Goal: Information Seeking & Learning: Learn about a topic

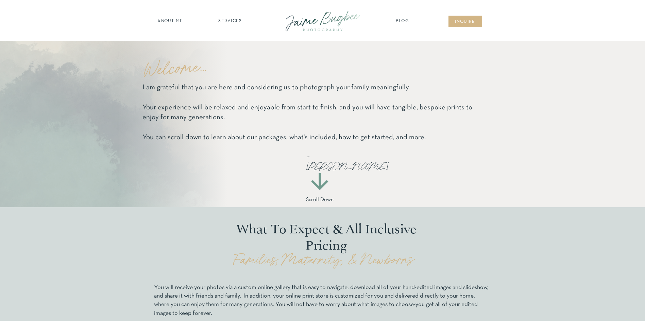
click at [308, 16] on div at bounding box center [322, 21] width 91 height 26
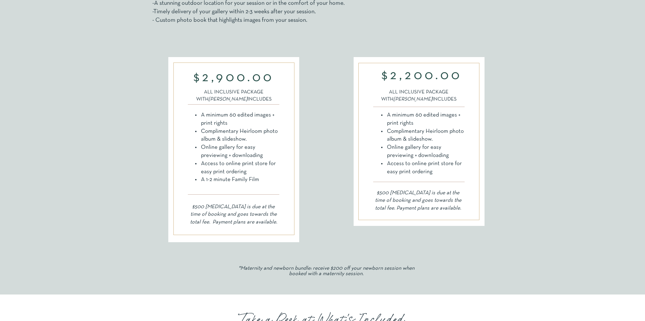
scroll to position [368, 0]
